Goal: Transaction & Acquisition: Subscribe to service/newsletter

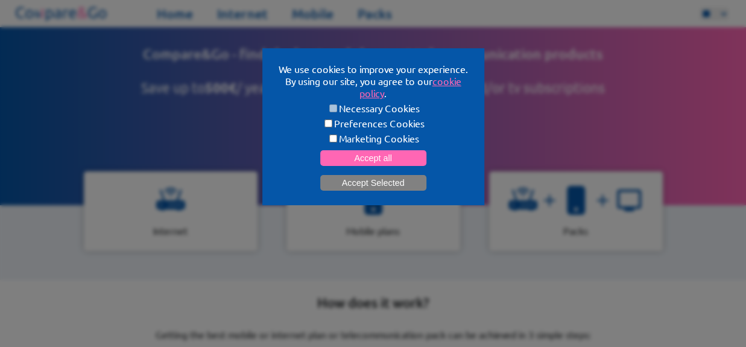
click at [365, 180] on button "Accept Selected" at bounding box center [373, 183] width 106 height 16
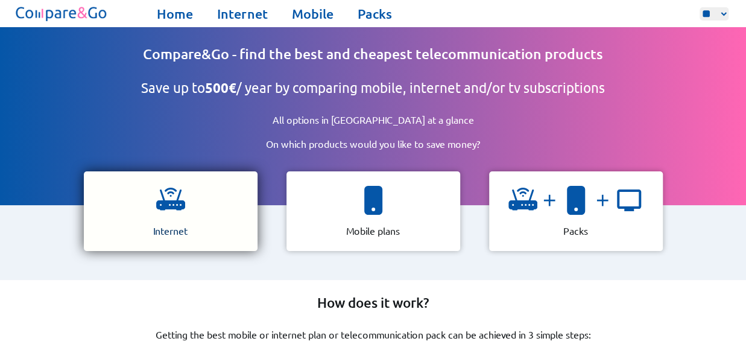
click at [205, 213] on div "Internet" at bounding box center [171, 211] width 174 height 80
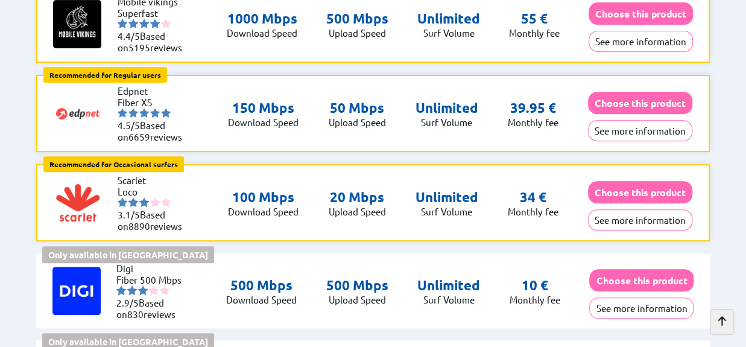
scroll to position [181, 0]
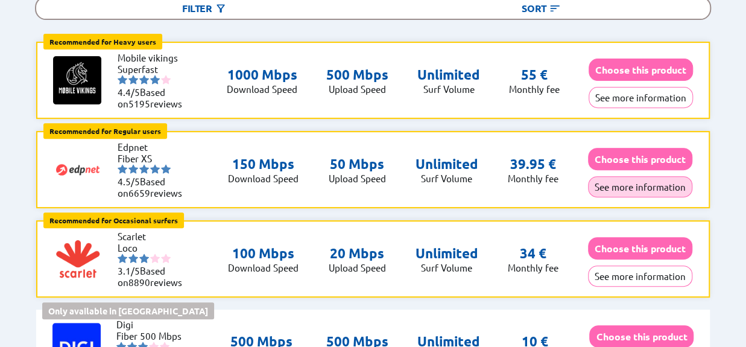
click at [669, 177] on button "See more information" at bounding box center [640, 186] width 104 height 21
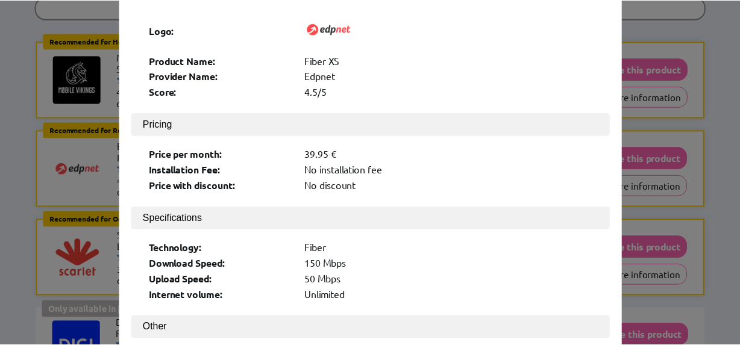
scroll to position [60, 0]
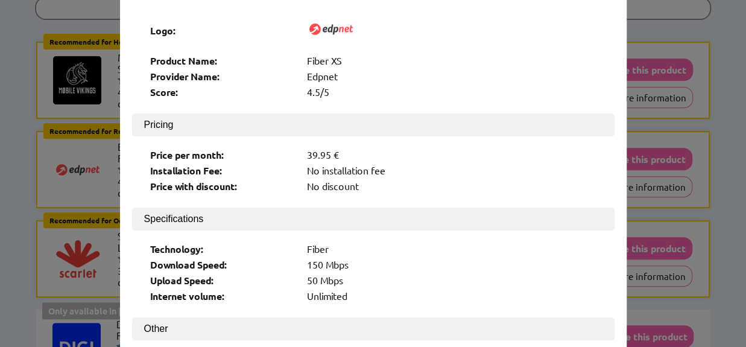
click at [7, 144] on div "× Logo: Product Name: Fiber XS Provider Name: Edpnet Score: 4.5/5 Pricing Price…" at bounding box center [373, 173] width 746 height 347
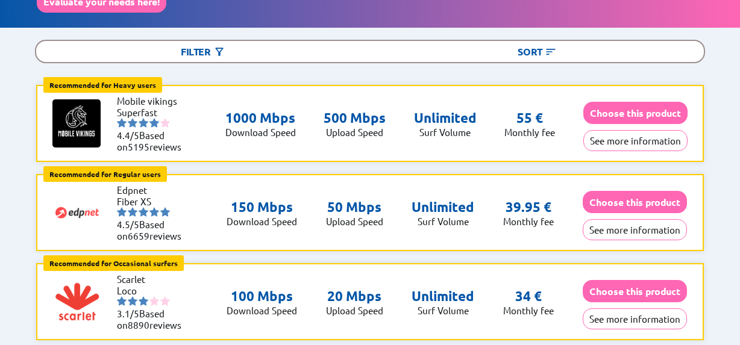
scroll to position [121, 0]
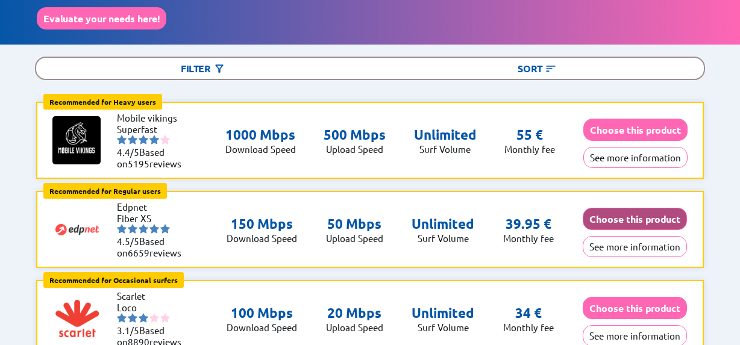
click at [616, 218] on button "Choose this product" at bounding box center [635, 219] width 104 height 22
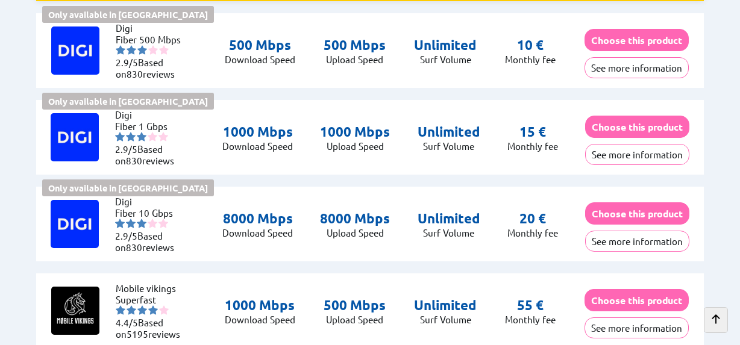
scroll to position [482, 0]
